Goal: Use online tool/utility: Use online tool/utility

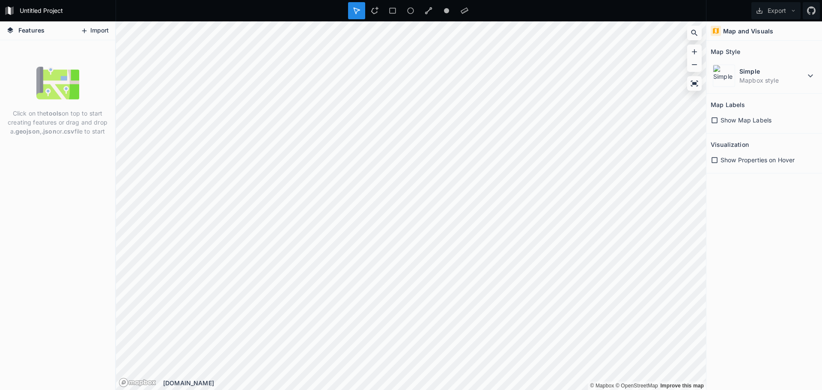
click at [94, 30] on button "Import" at bounding box center [94, 31] width 37 height 14
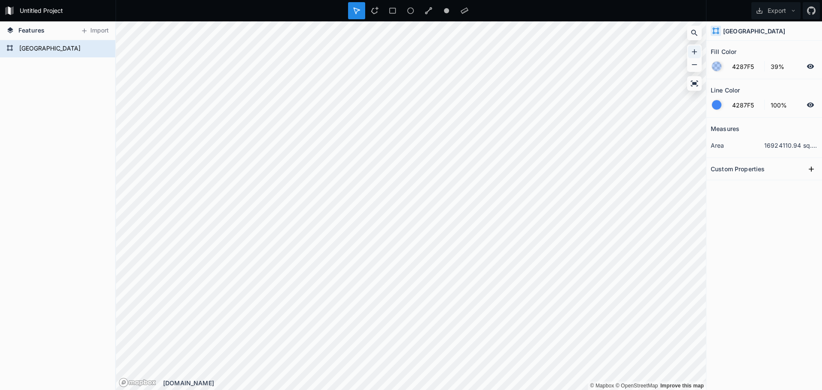
click at [506, 50] on icon at bounding box center [694, 52] width 9 height 9
click at [506, 47] on div at bounding box center [694, 51] width 13 height 13
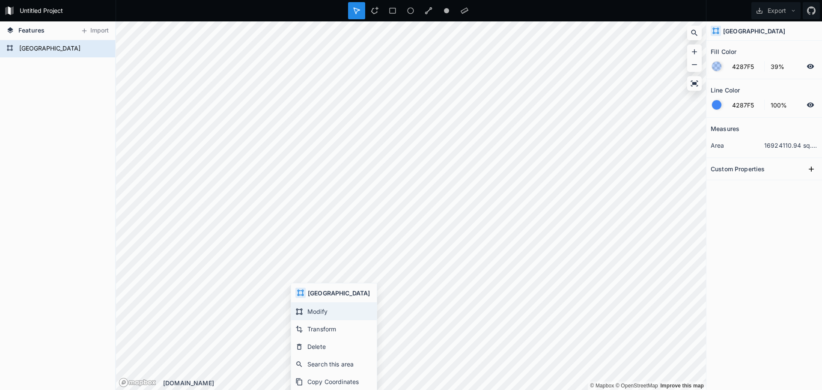
click at [322, 283] on div "Modify" at bounding box center [334, 312] width 86 height 18
click at [506, 55] on icon at bounding box center [694, 52] width 9 height 9
click at [506, 68] on icon at bounding box center [694, 64] width 9 height 9
